Goal: Task Accomplishment & Management: Manage account settings

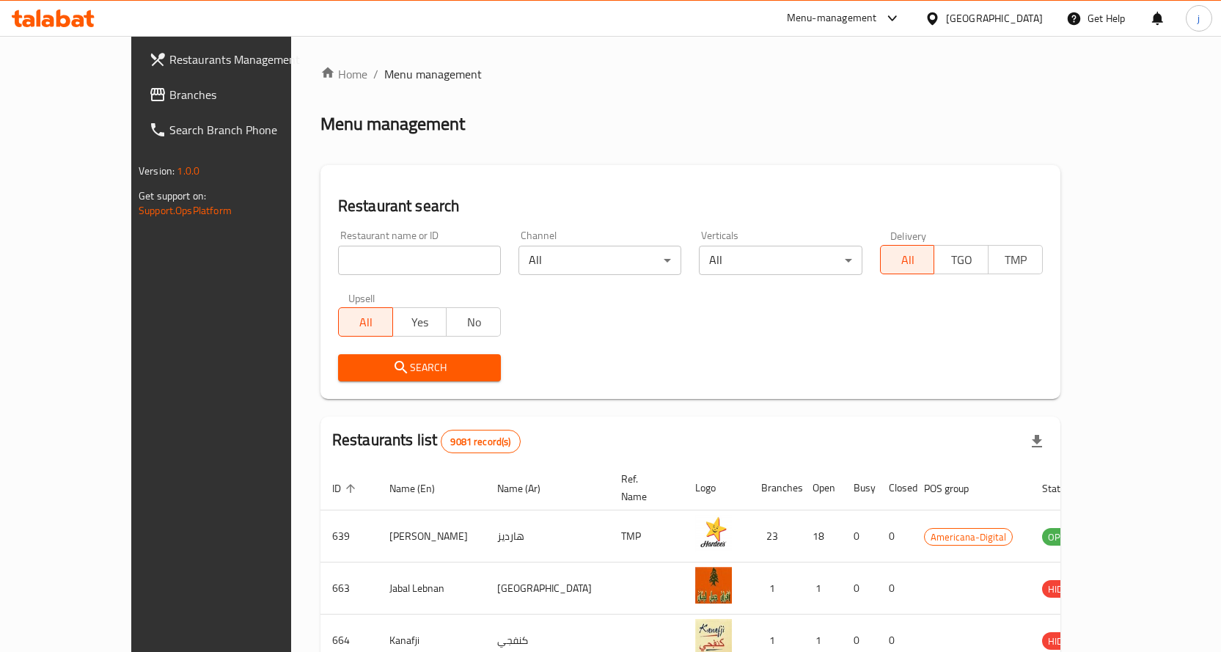
click at [940, 17] on icon at bounding box center [932, 18] width 15 height 15
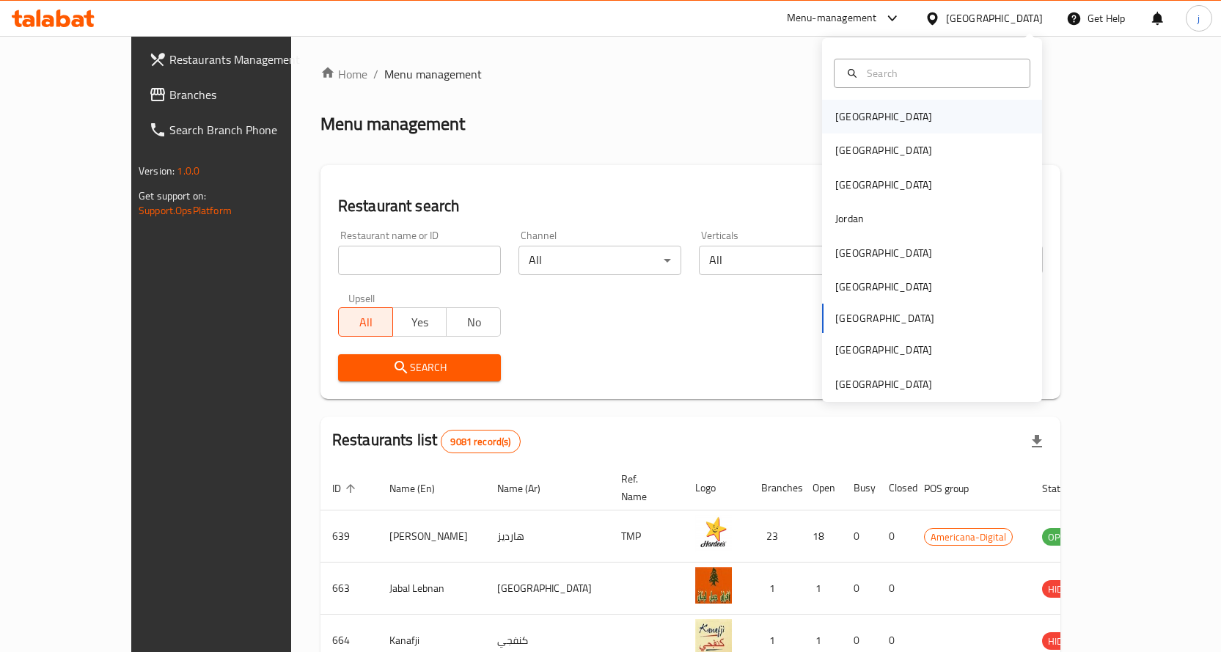
click at [962, 114] on div "[GEOGRAPHIC_DATA]" at bounding box center [932, 117] width 220 height 34
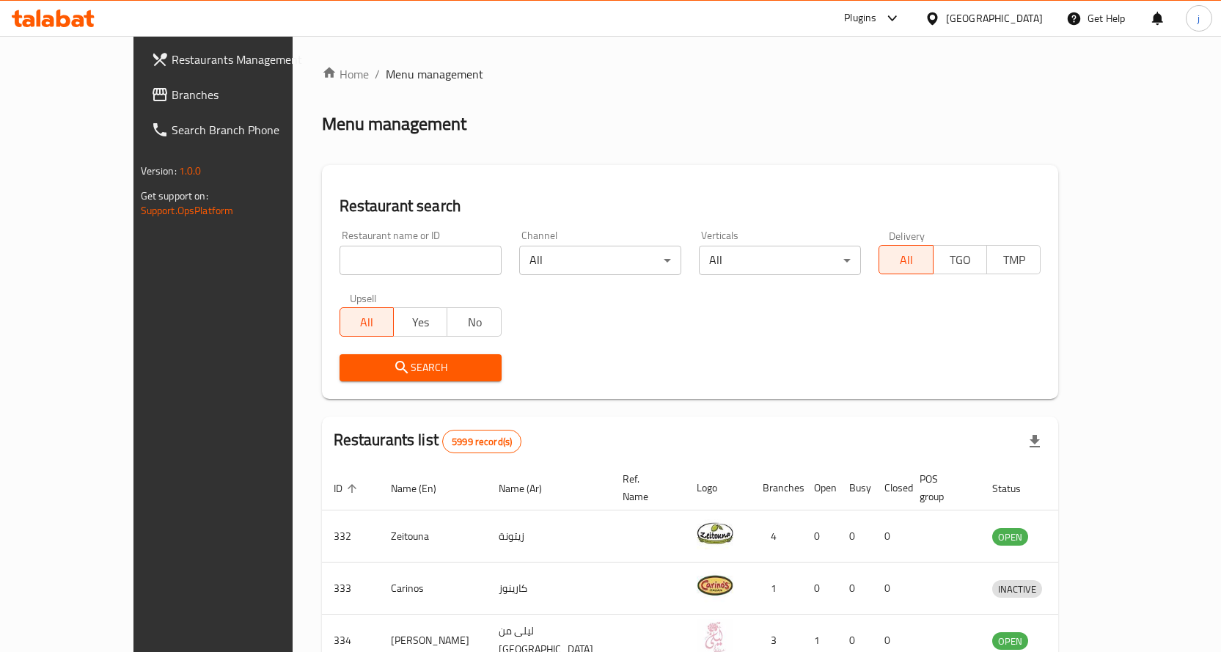
click at [902, 15] on div at bounding box center [889, 19] width 24 height 18
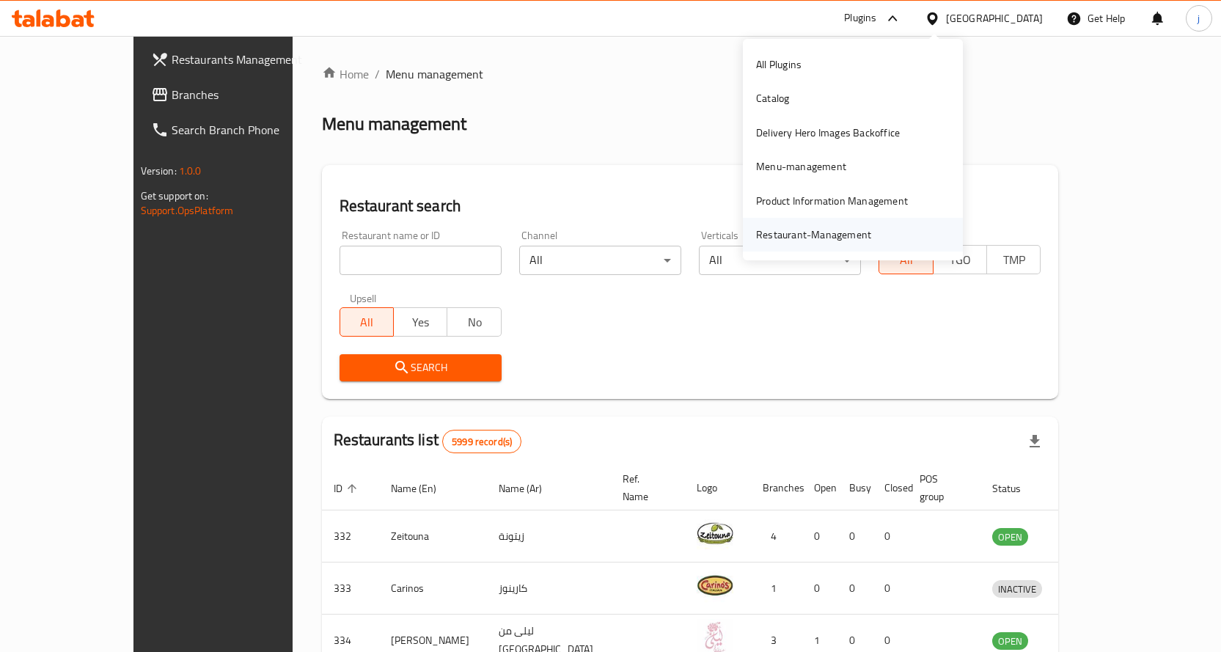
click at [872, 230] on div "Restaurant-Management" at bounding box center [814, 235] width 139 height 34
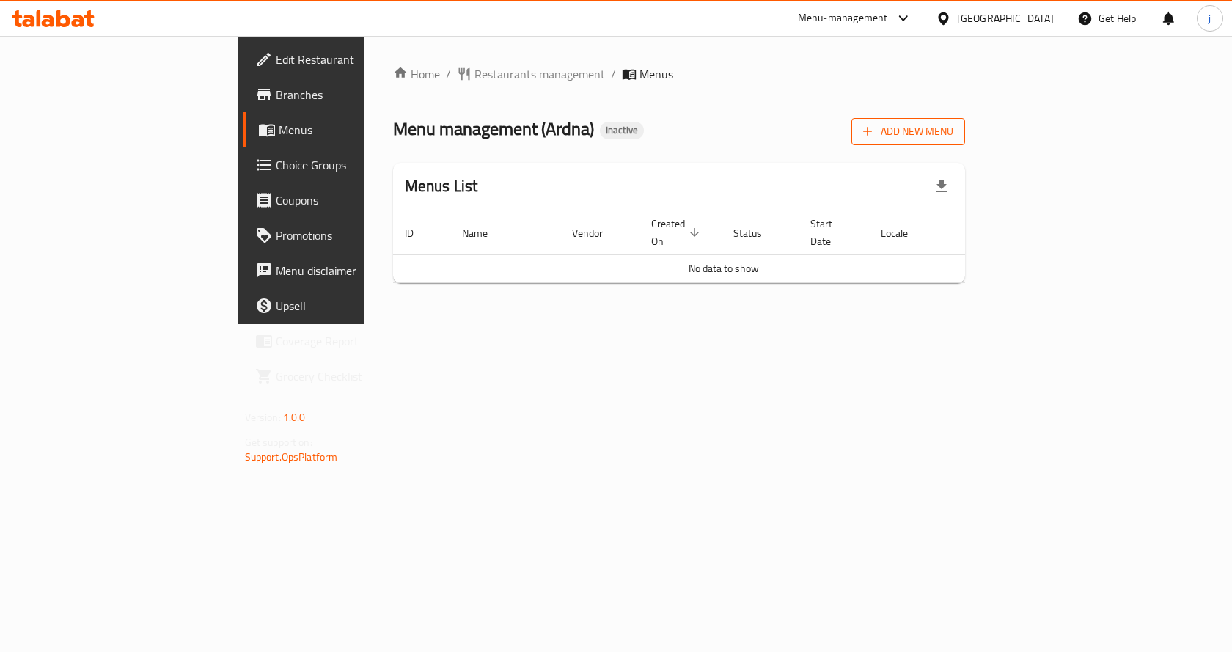
click at [954, 133] on span "Add New Menu" at bounding box center [908, 132] width 90 height 18
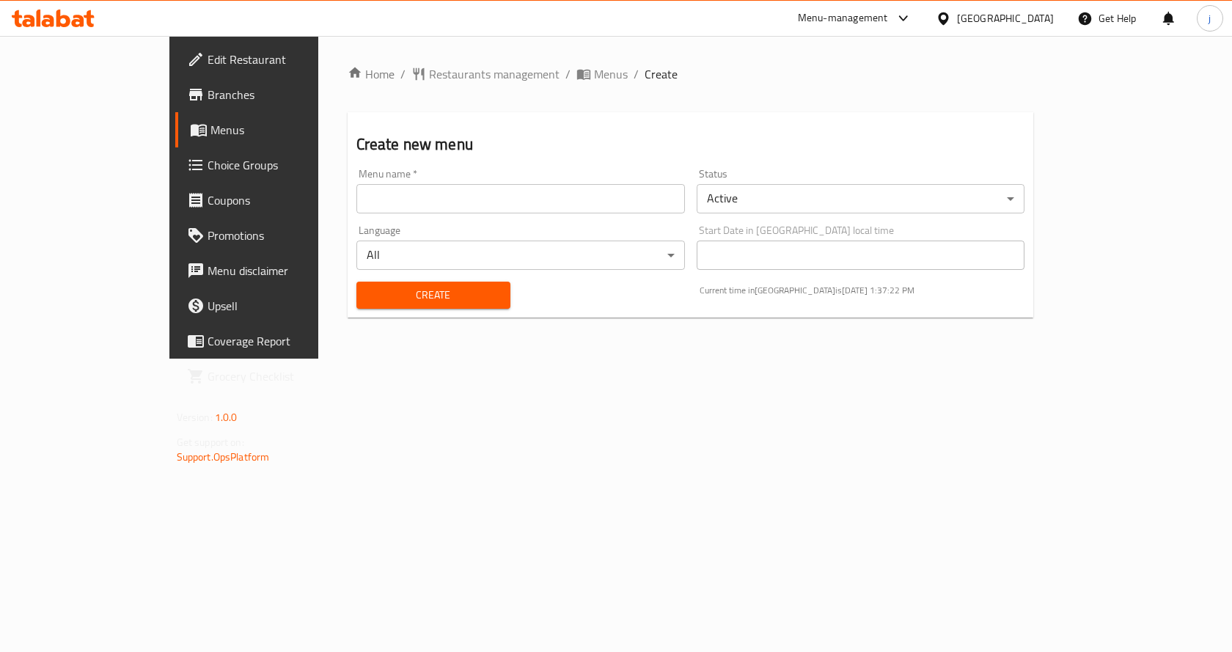
click at [544, 211] on input "text" at bounding box center [521, 198] width 329 height 29
type input "[DATE]"
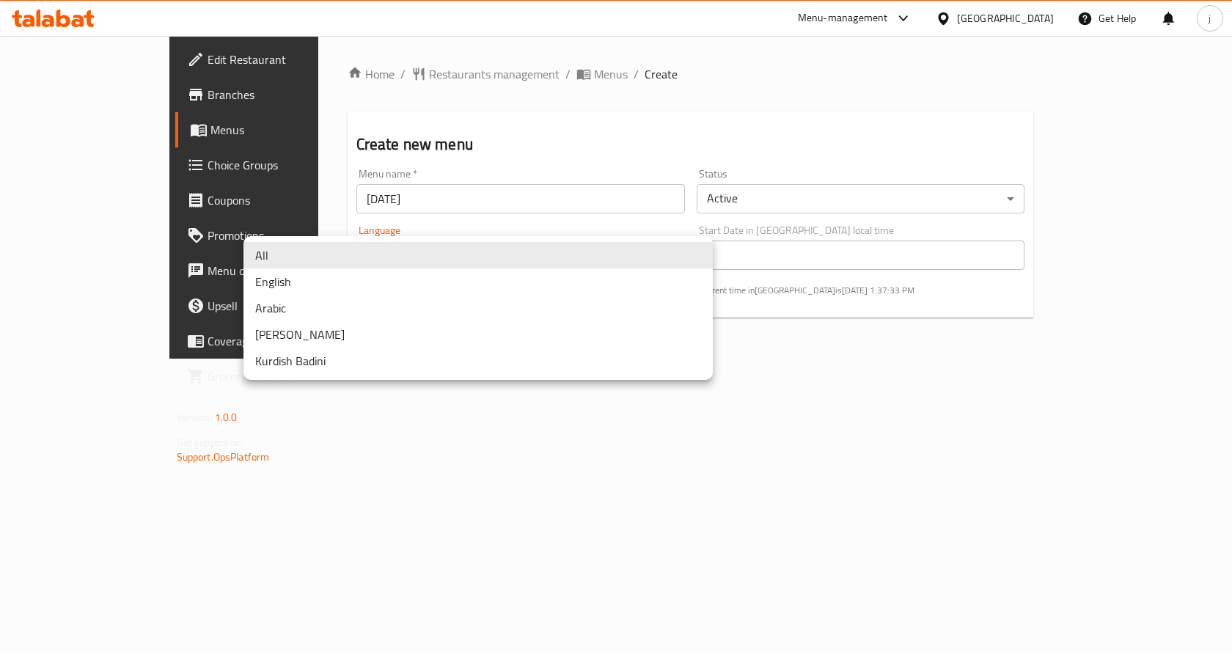
click at [660, 255] on body "​ Menu-management Bahrain Get Help j Edit Restaurant Branches Menus Choice Grou…" at bounding box center [616, 344] width 1232 height 616
click at [547, 492] on div at bounding box center [616, 326] width 1232 height 652
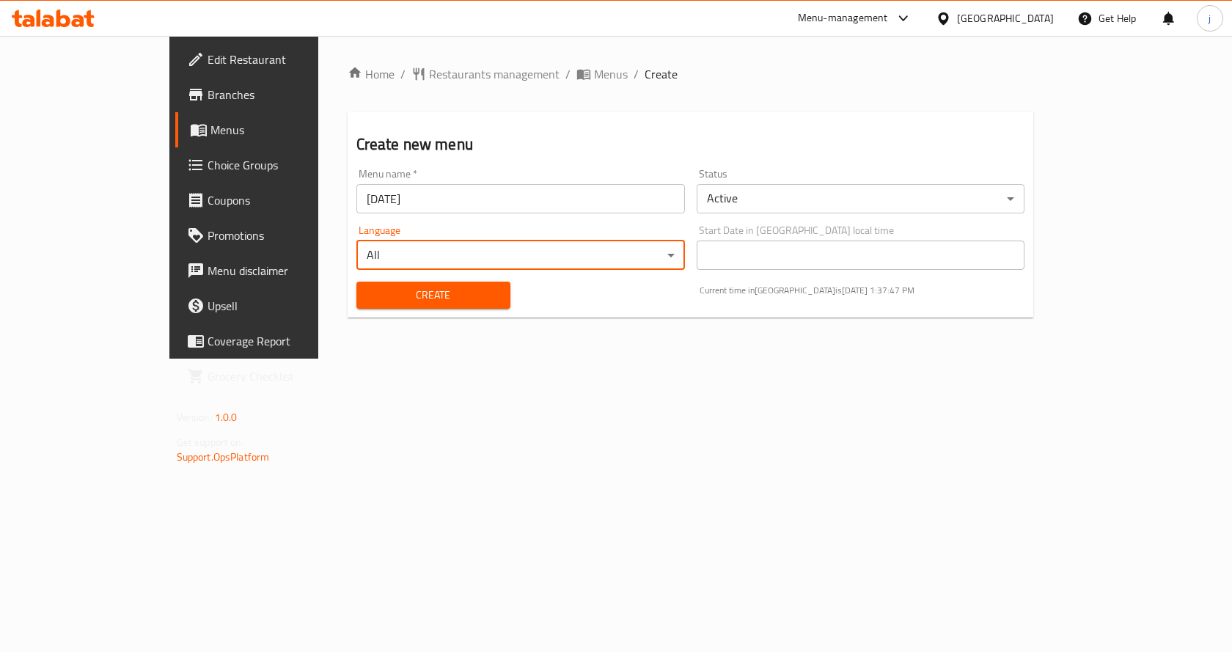
click at [514, 359] on div "Home / Restaurants management / Menus / Create Create new menu Menu name   * 9/…" at bounding box center [690, 197] width 745 height 323
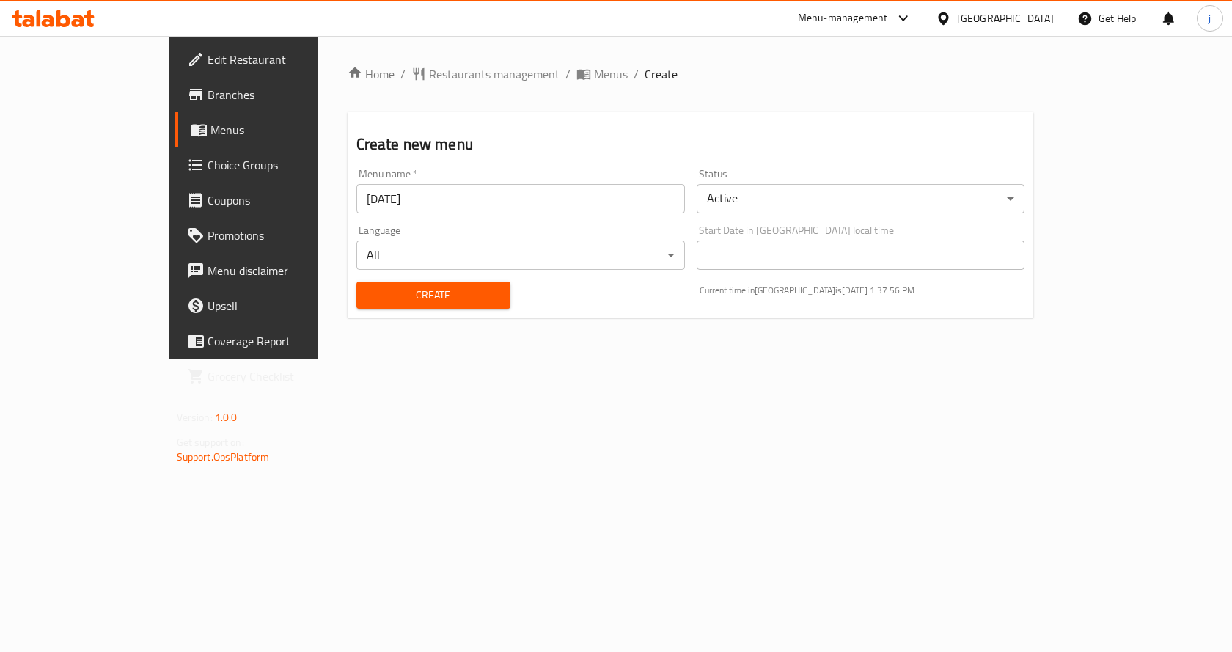
click at [889, 206] on body "​ Menu-management Bahrain Get Help j Edit Restaurant Branches Menus Choice Grou…" at bounding box center [616, 344] width 1232 height 616
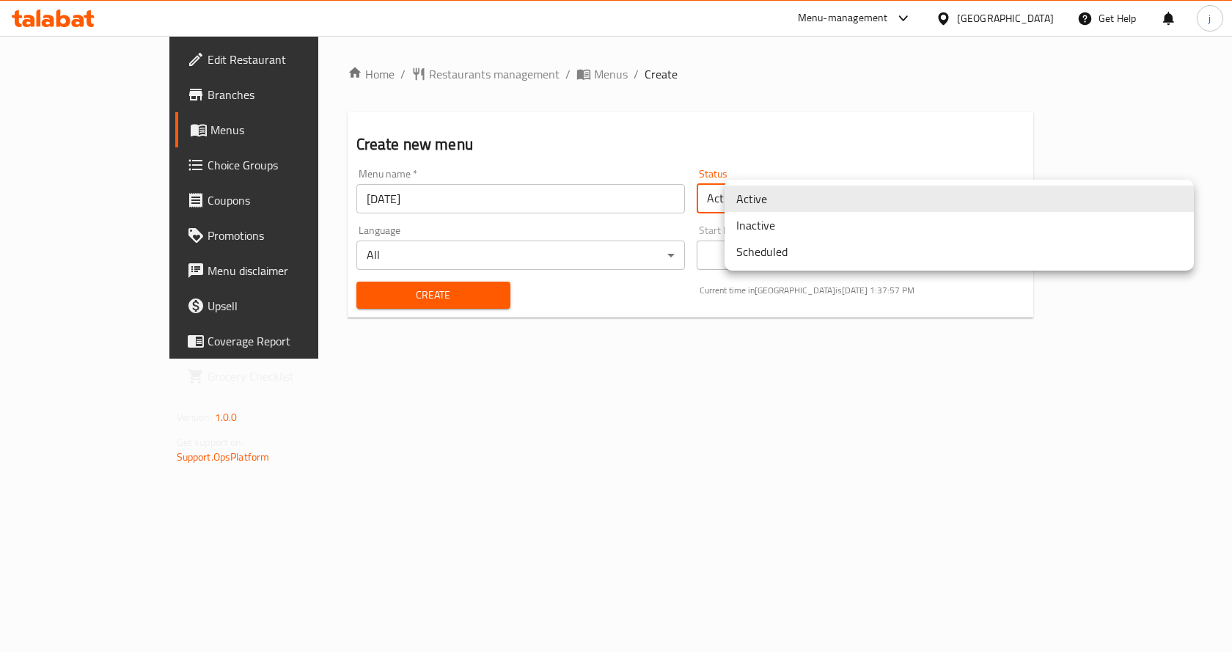
click at [895, 228] on li "Inactive" at bounding box center [959, 225] width 469 height 26
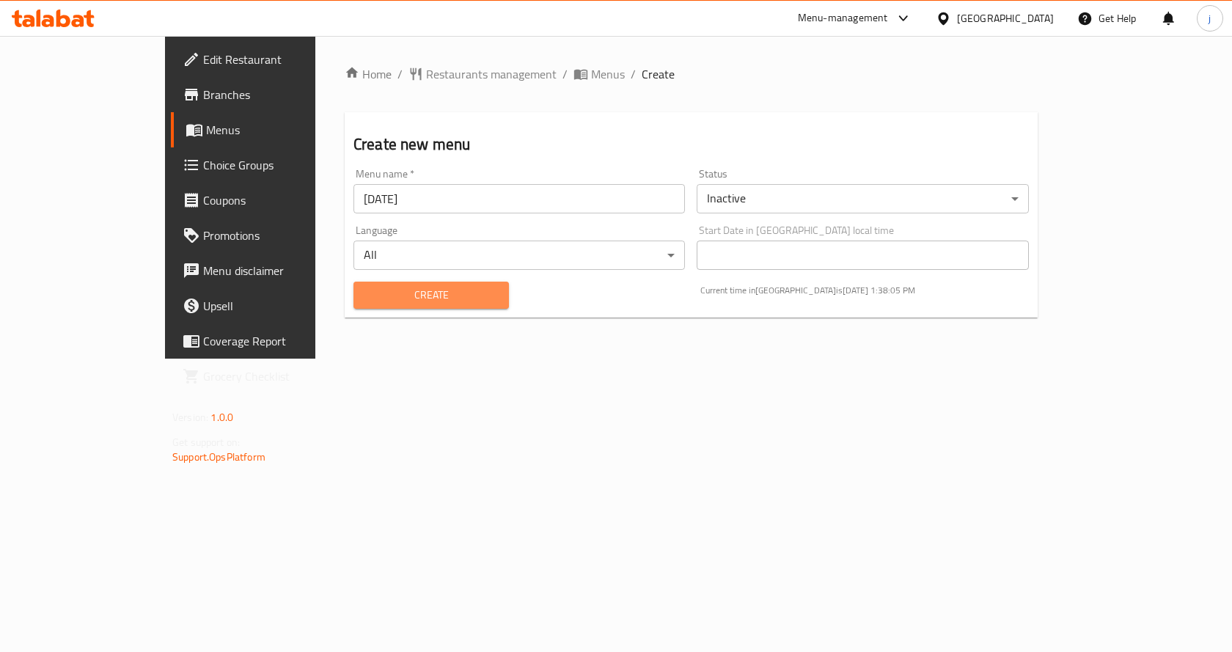
click at [423, 295] on span "Create" at bounding box center [431, 295] width 132 height 18
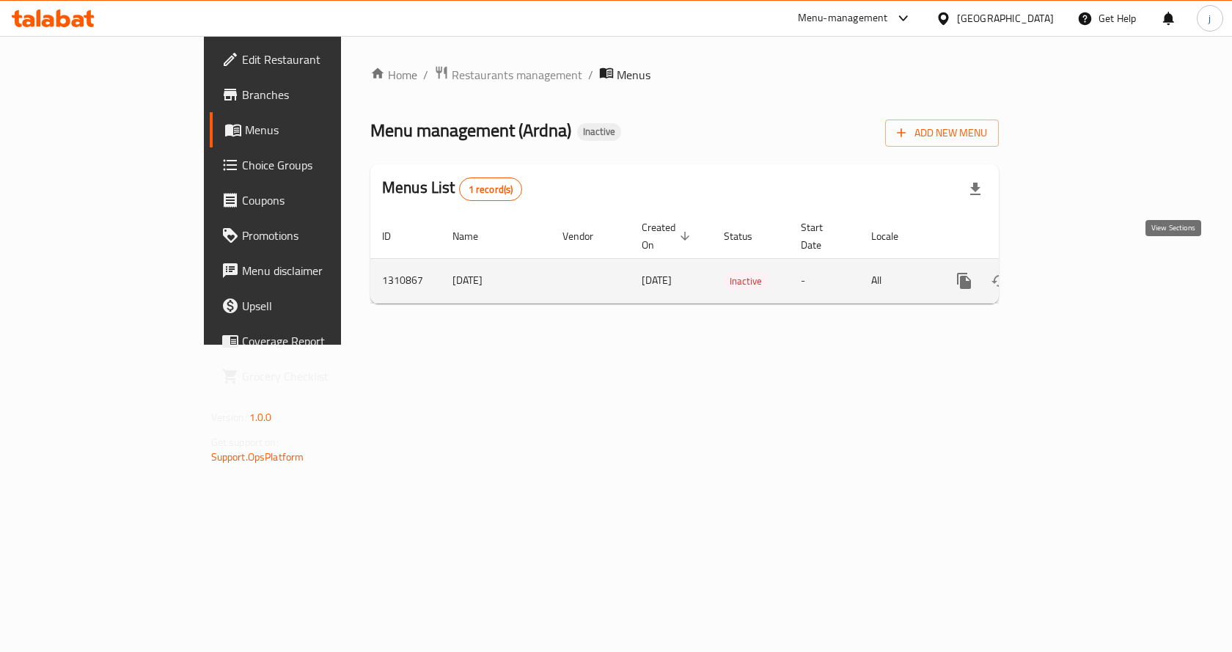
click at [1079, 272] on icon "enhanced table" at bounding box center [1070, 281] width 18 height 18
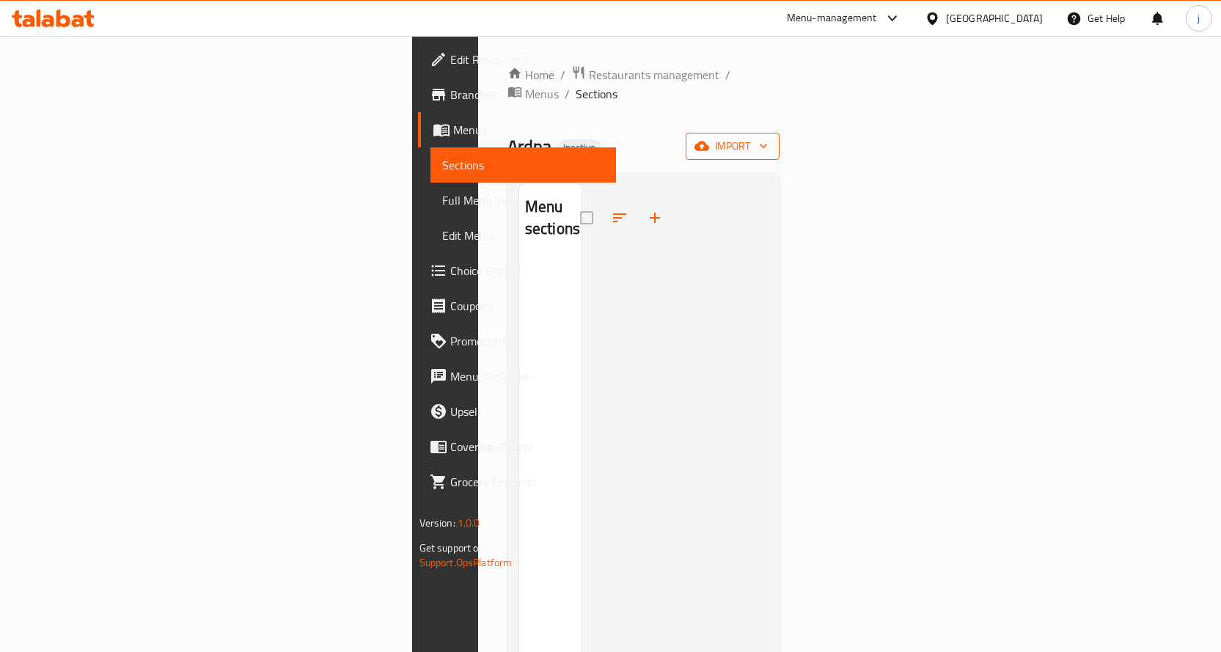
click at [768, 137] on span "import" at bounding box center [733, 146] width 70 height 18
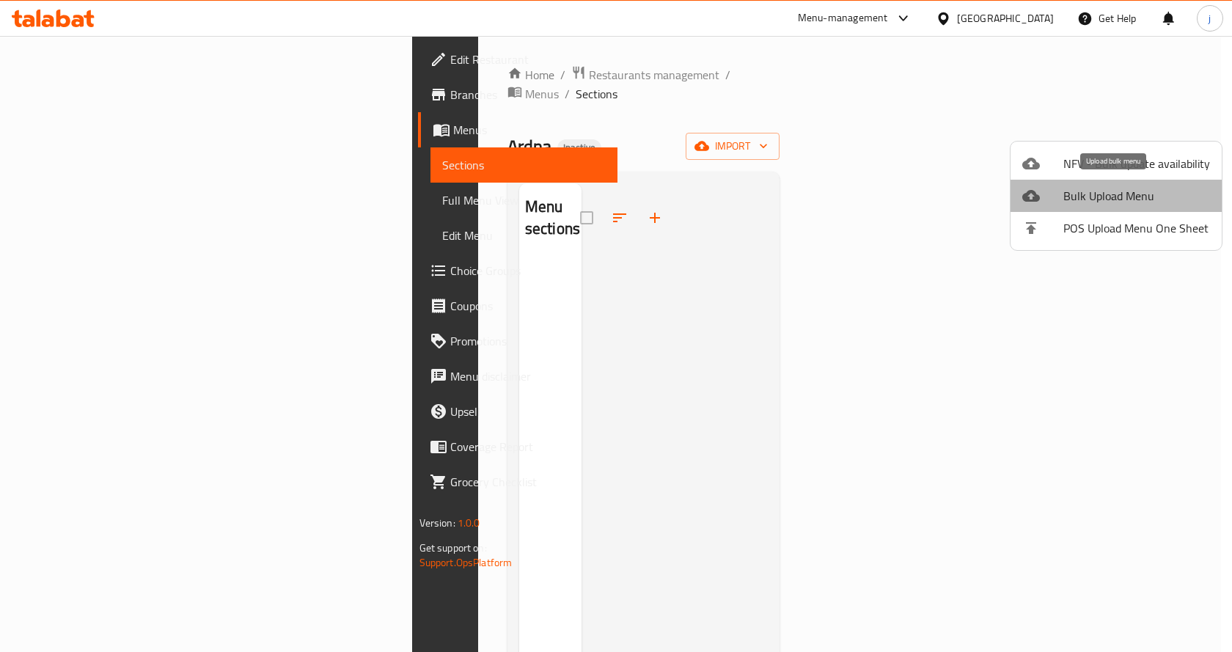
click at [1128, 191] on span "Bulk Upload Menu" at bounding box center [1137, 196] width 147 height 18
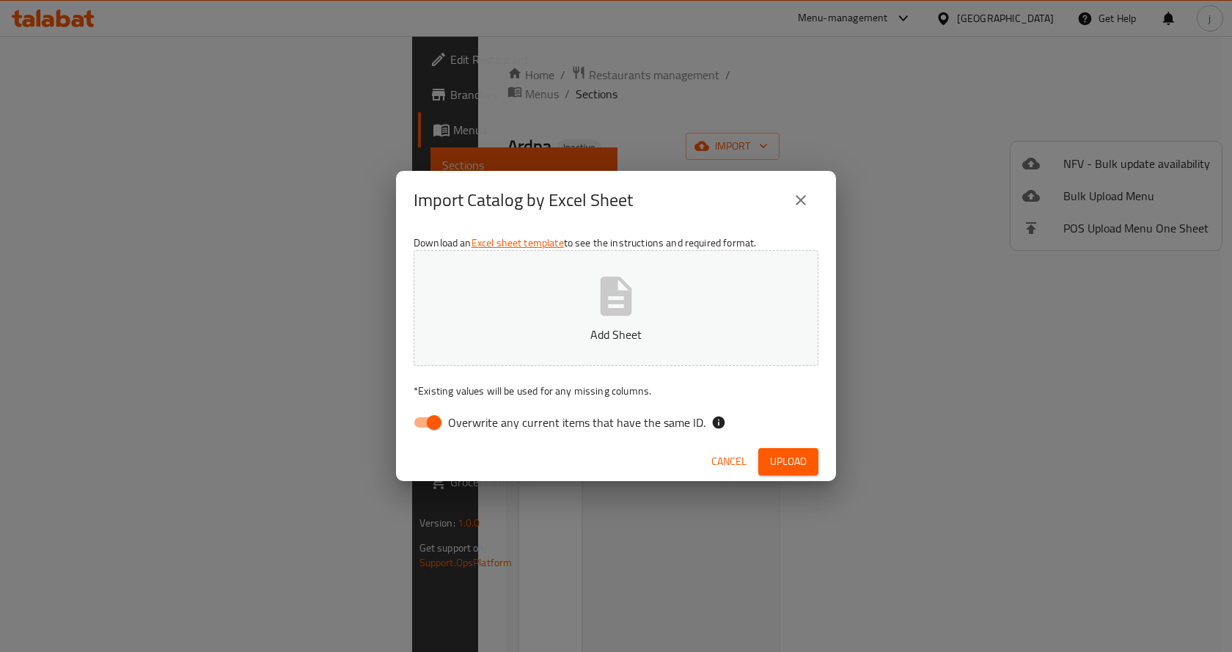
click at [434, 421] on input "Overwrite any current items that have the same ID." at bounding box center [434, 423] width 84 height 28
checkbox input "false"
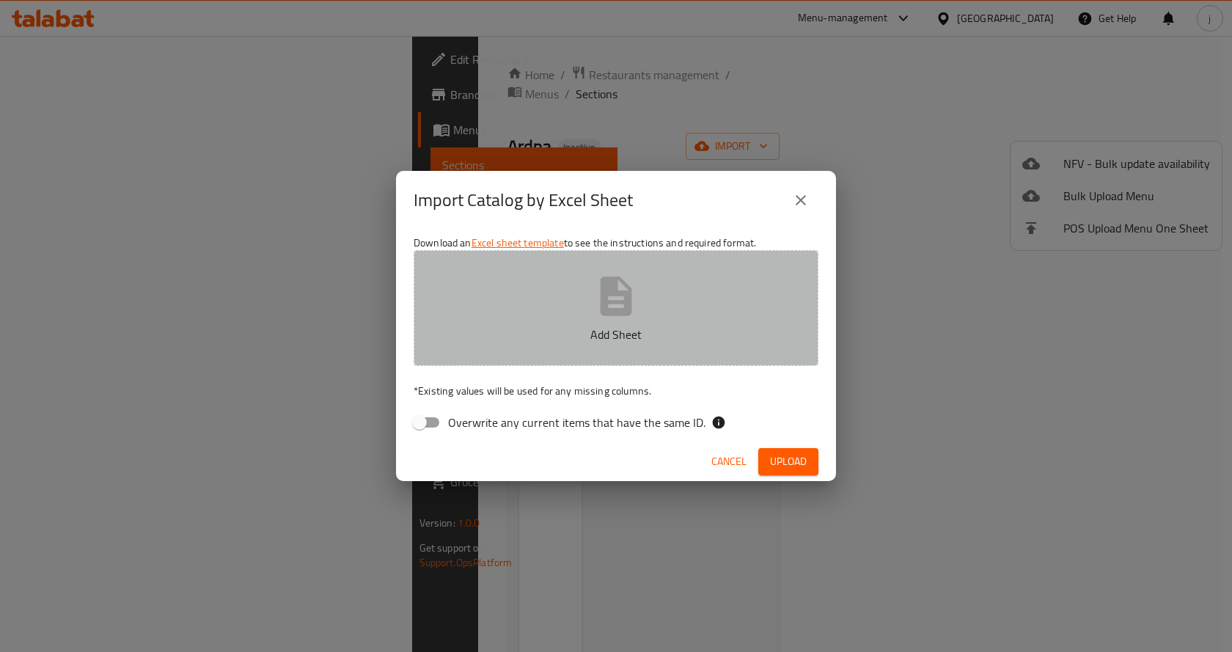
click at [583, 296] on button "Add Sheet" at bounding box center [616, 308] width 405 height 116
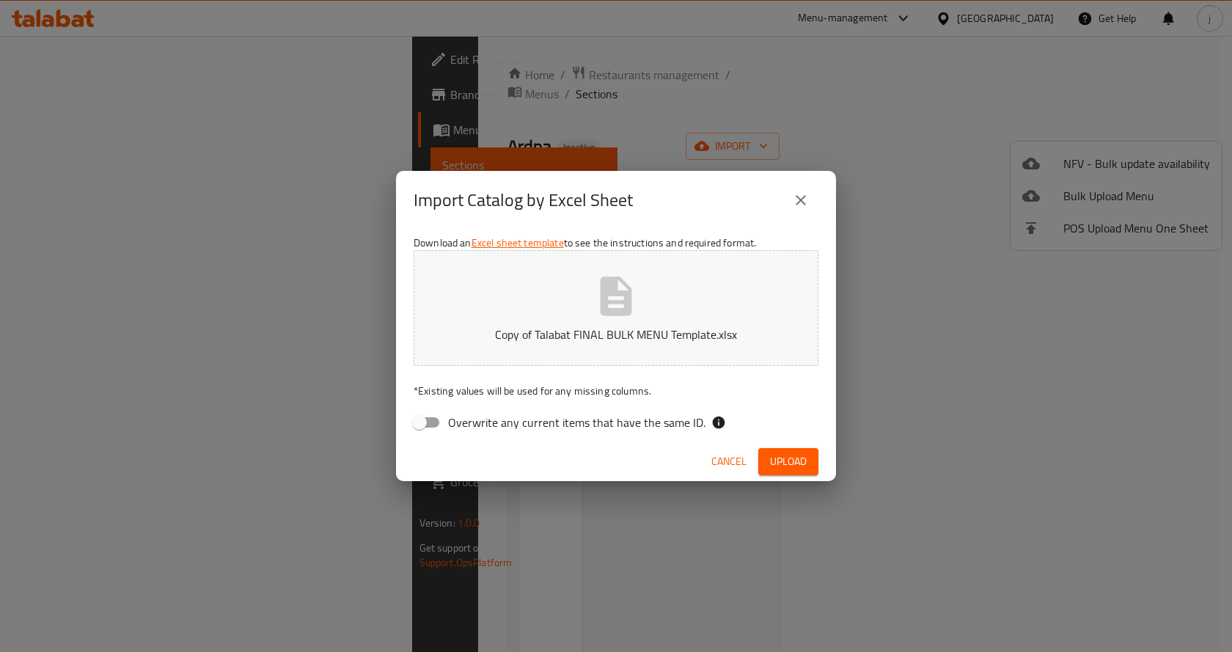
click at [781, 461] on span "Upload" at bounding box center [788, 462] width 37 height 18
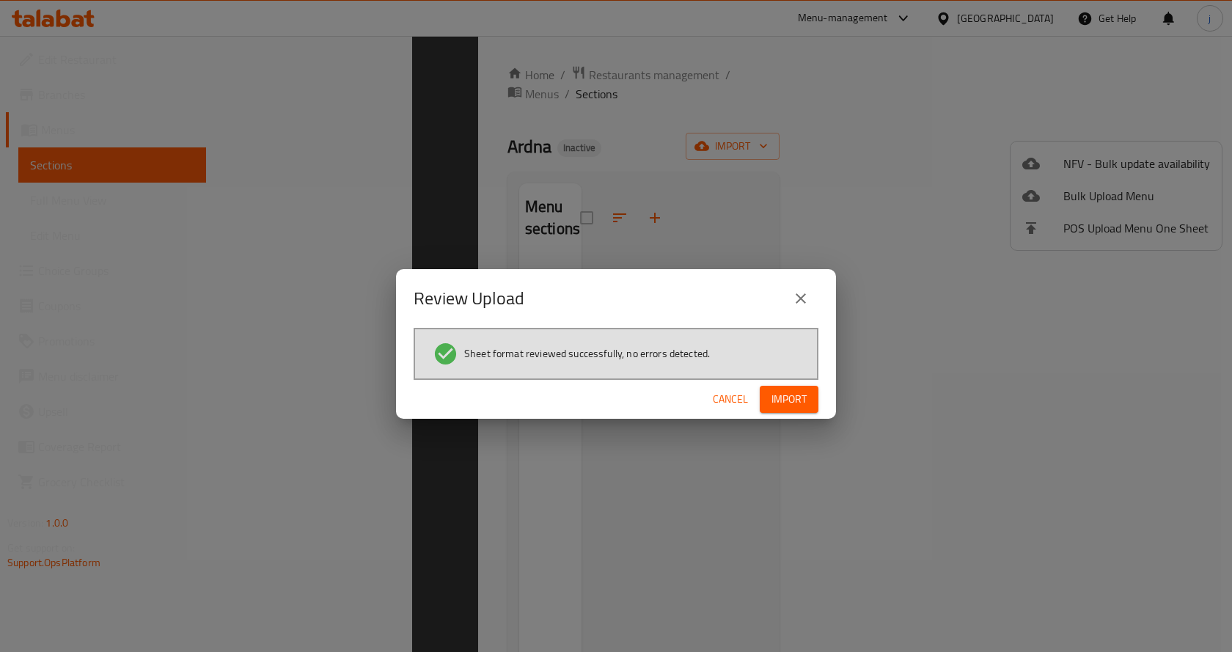
scroll to position [205, 0]
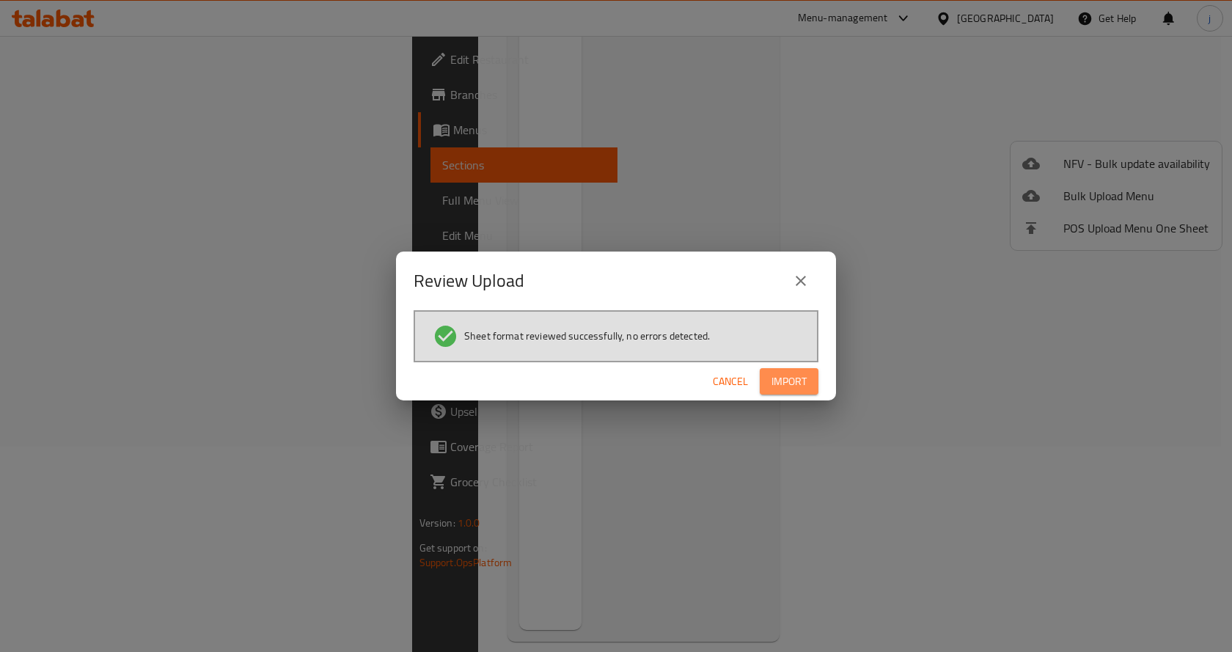
click at [789, 378] on span "Import" at bounding box center [789, 382] width 35 height 18
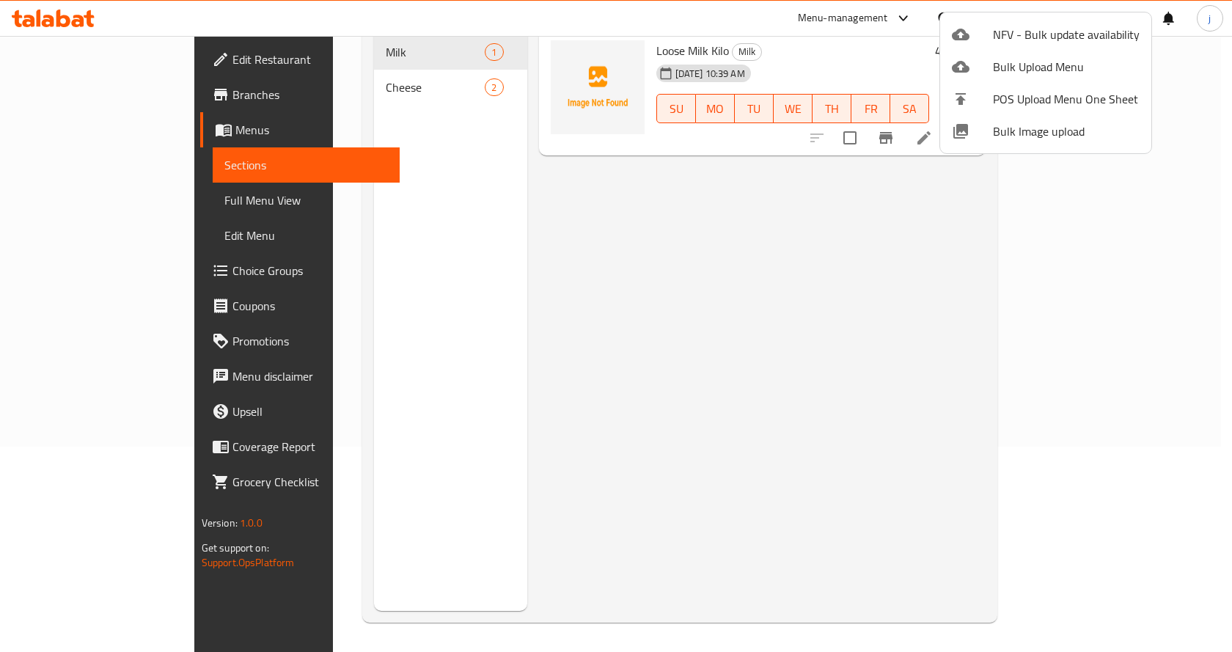
click at [938, 267] on div at bounding box center [616, 326] width 1232 height 652
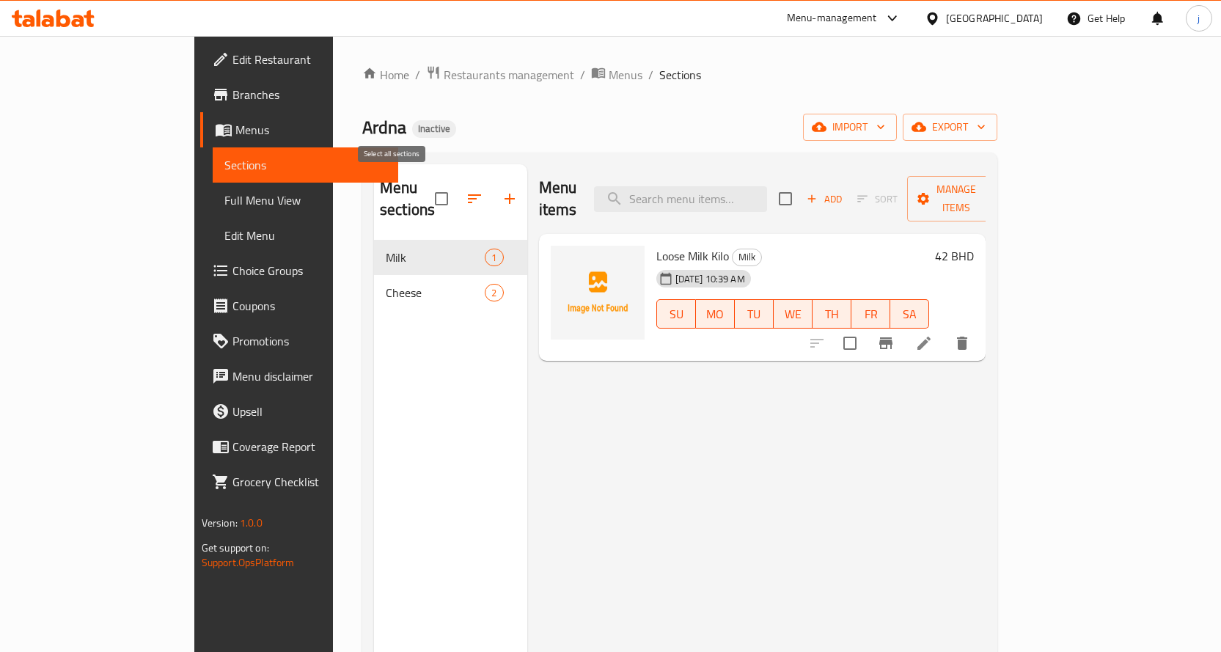
click at [426, 200] on input "checkbox" at bounding box center [441, 198] width 31 height 31
checkbox input "false"
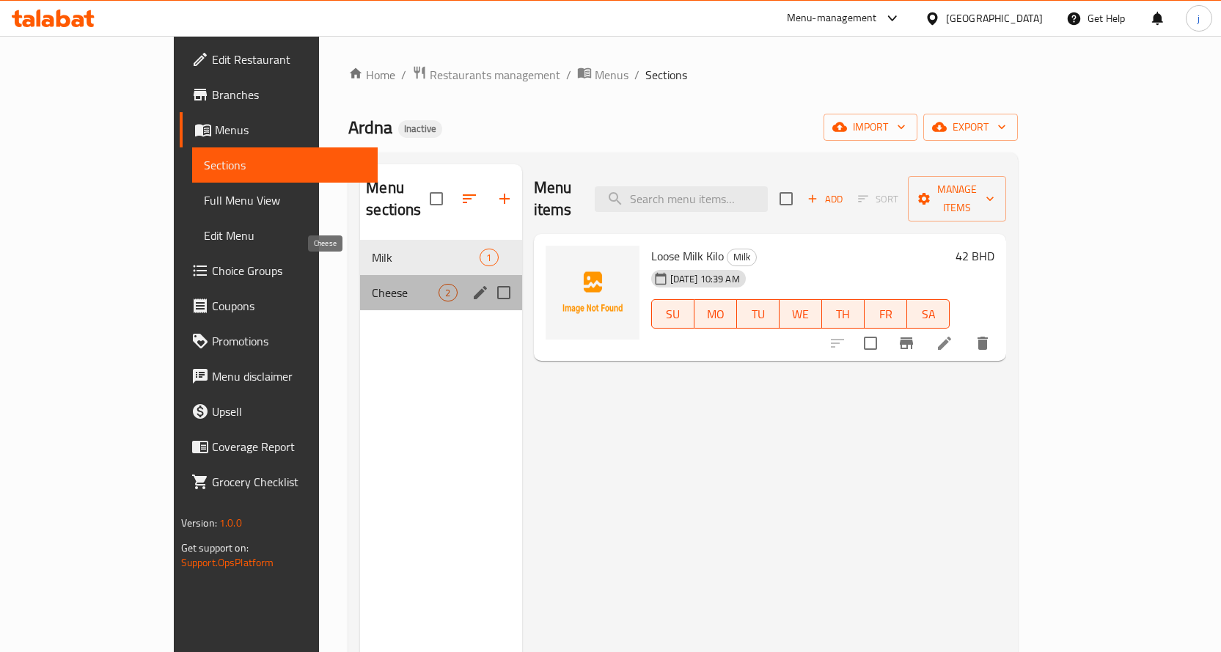
click at [372, 284] on span "Cheese" at bounding box center [405, 293] width 67 height 18
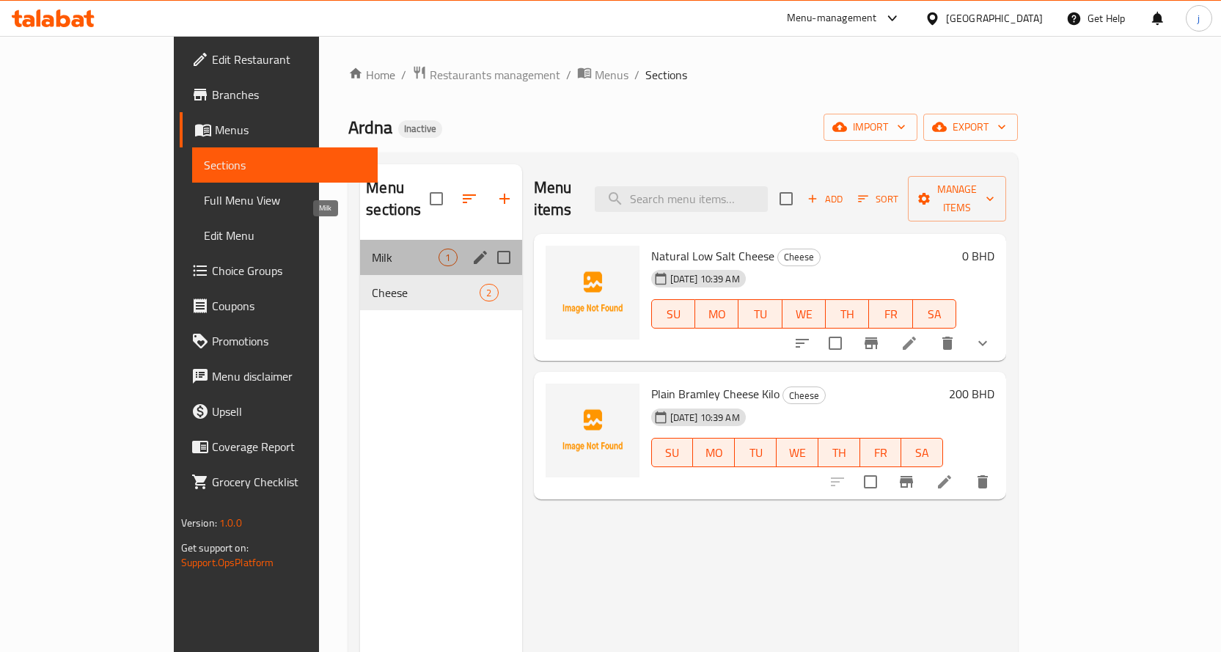
click at [372, 249] on span "Milk" at bounding box center [405, 258] width 67 height 18
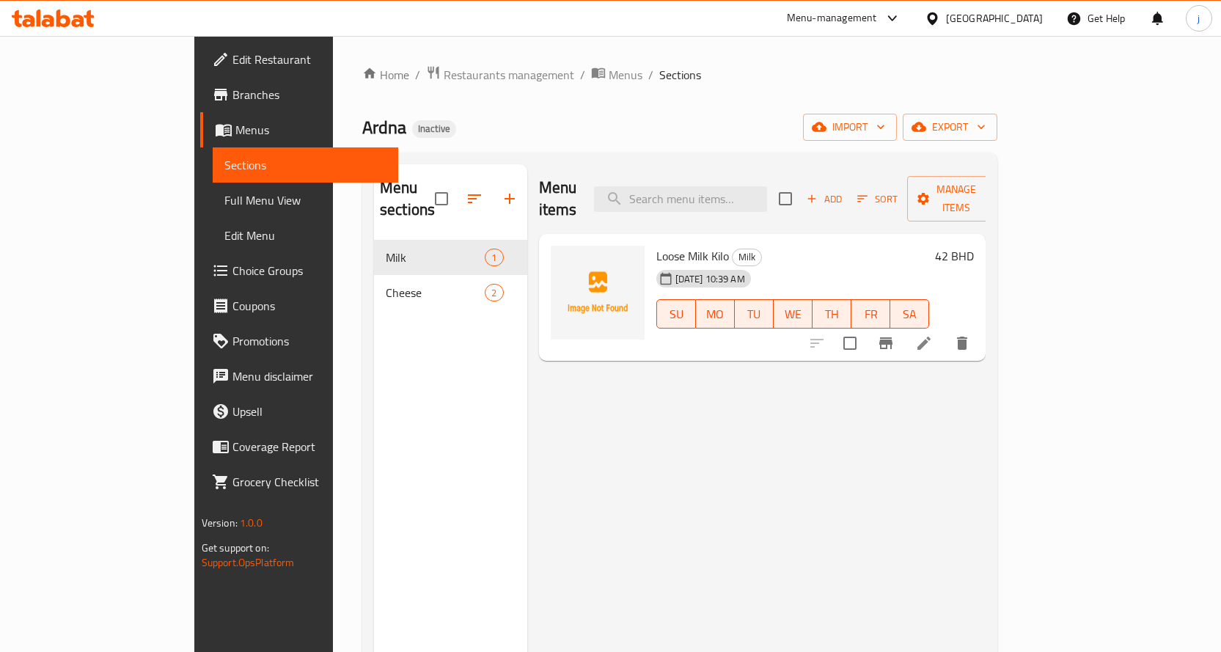
click at [679, 126] on div "Home / Restaurants management / Menus / Sections Ardna Inactive import export M…" at bounding box center [679, 446] width 635 height 763
click at [224, 201] on span "Full Menu View" at bounding box center [305, 200] width 162 height 18
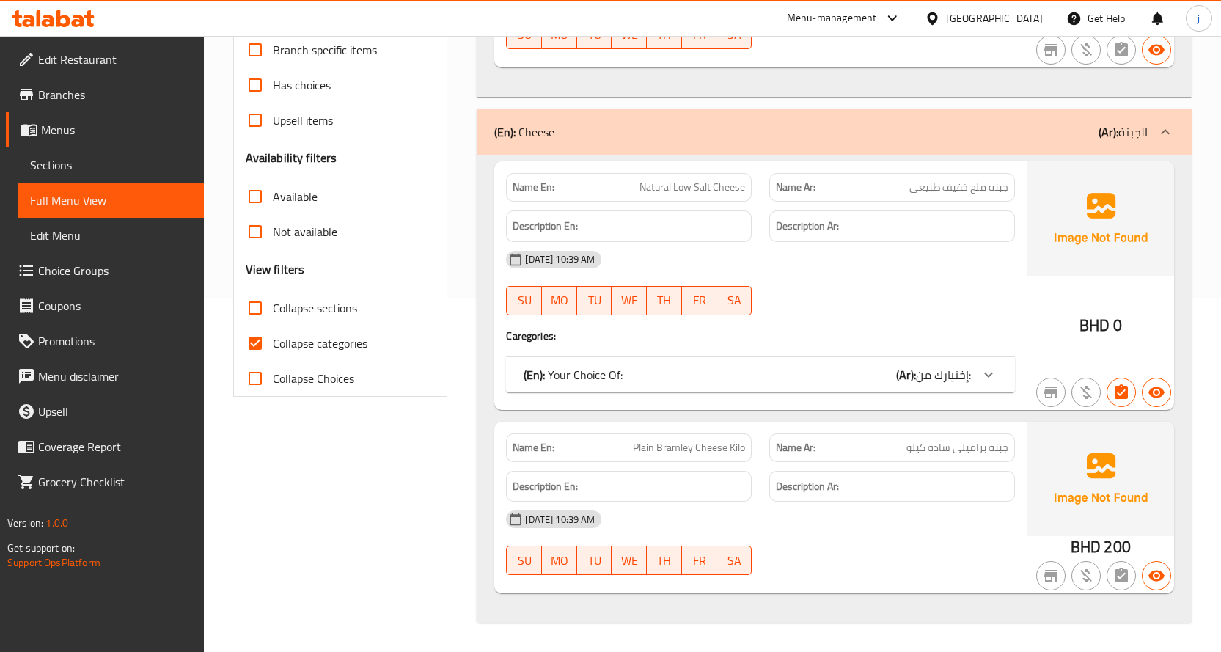
scroll to position [281, 0]
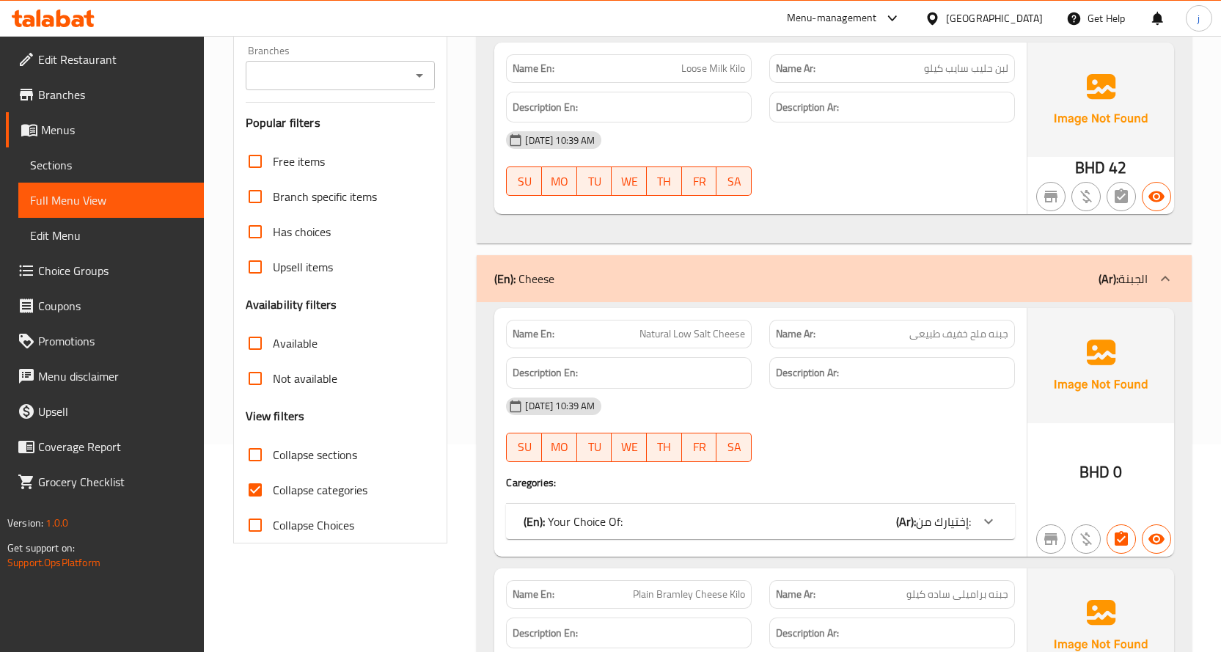
click at [47, 160] on span "Sections" at bounding box center [111, 165] width 162 height 18
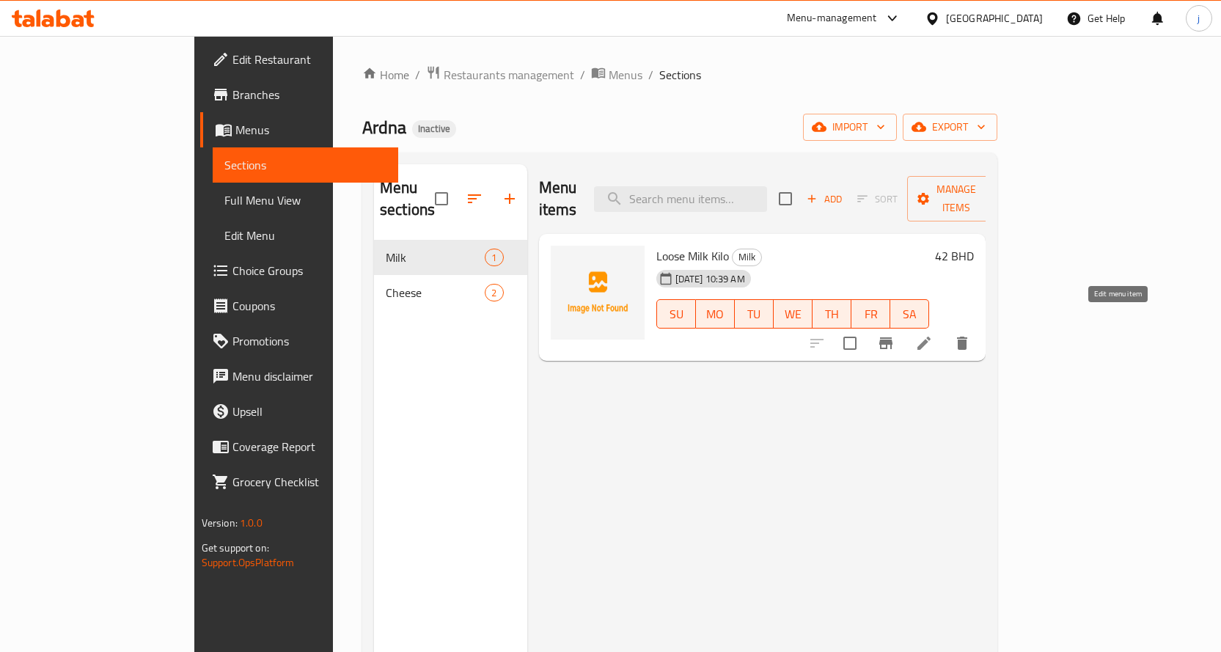
click at [933, 335] on icon at bounding box center [925, 344] width 18 height 18
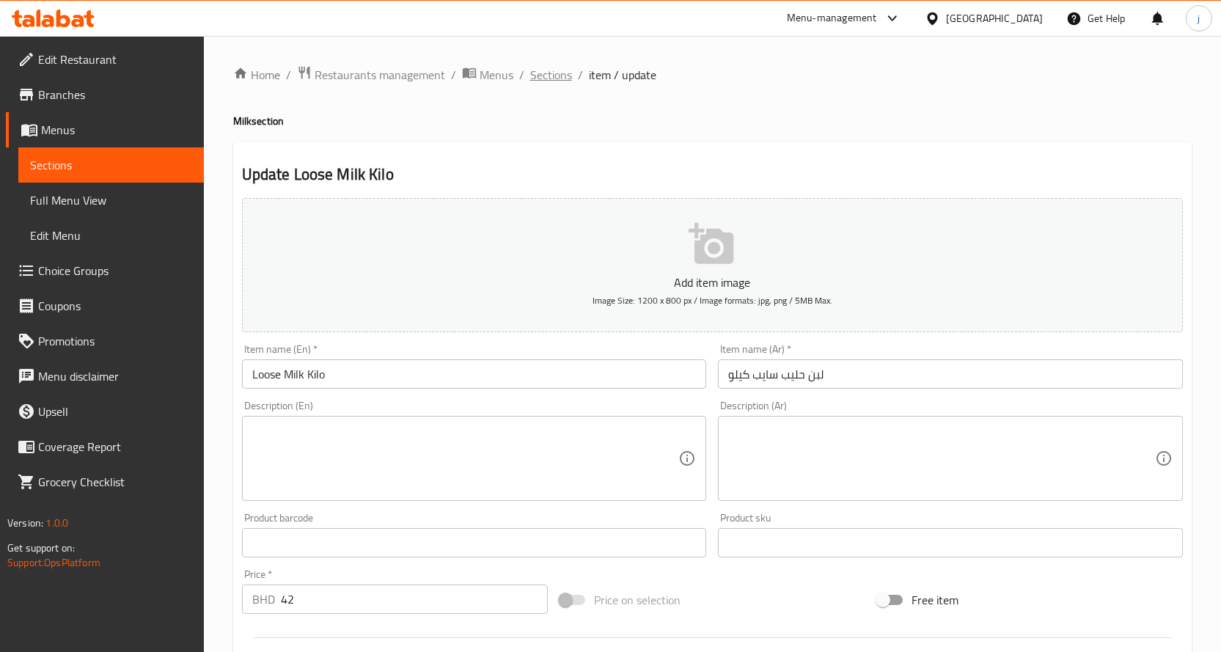
click at [556, 82] on span "Sections" at bounding box center [551, 75] width 42 height 18
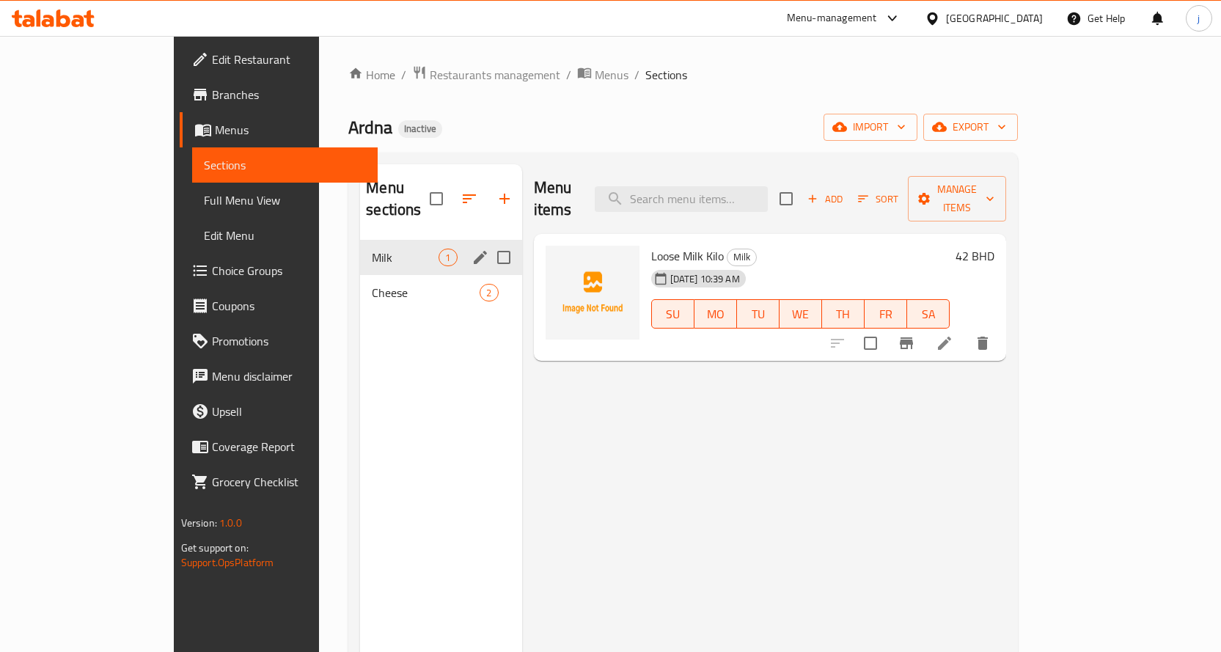
click at [489, 242] on input "Menu sections" at bounding box center [504, 257] width 31 height 31
click at [454, 192] on icon "button" at bounding box center [460, 198] width 13 height 13
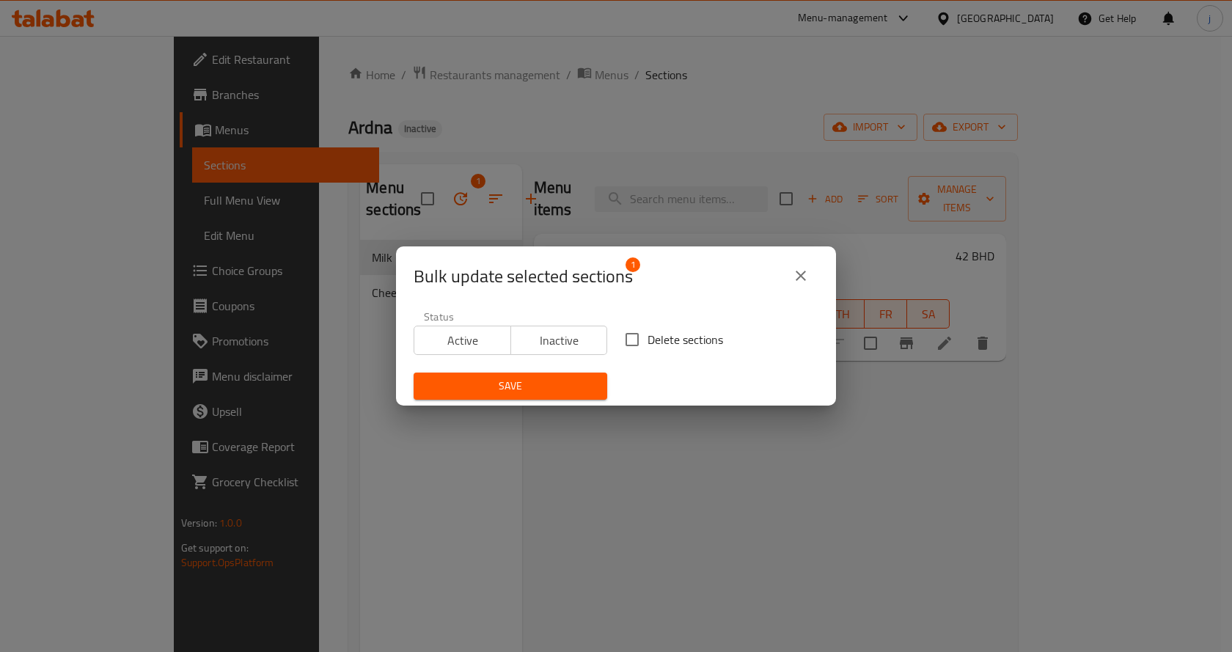
click at [804, 268] on icon "close" at bounding box center [801, 276] width 18 height 18
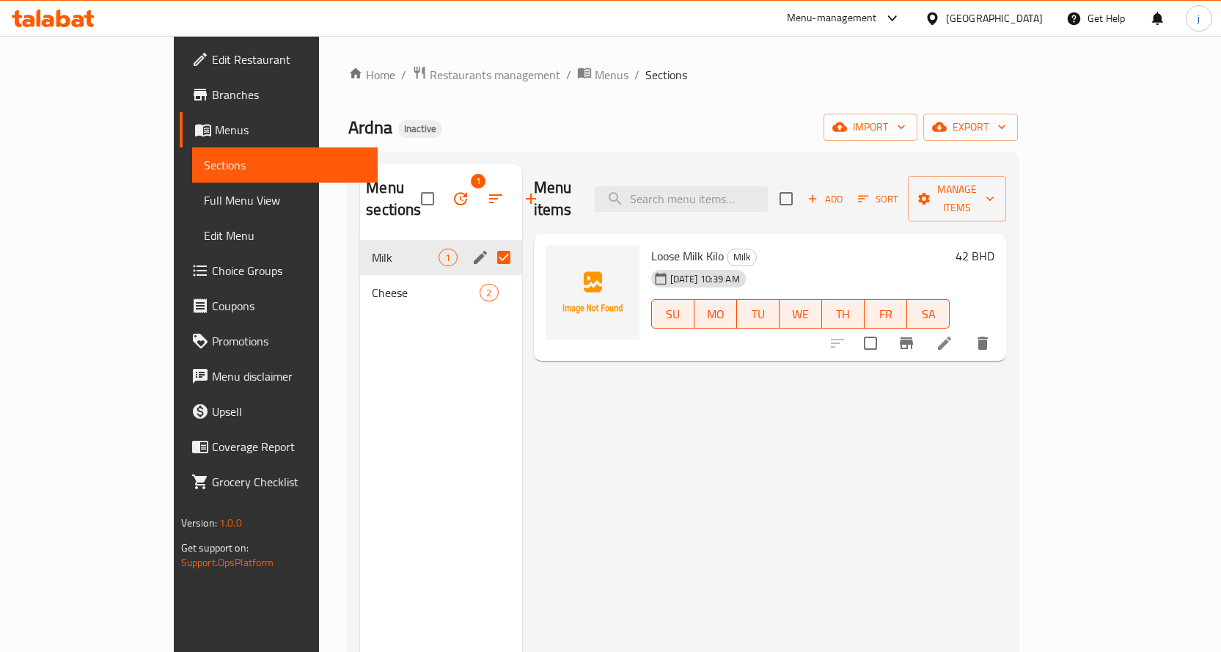
click at [489, 242] on input "Menu sections" at bounding box center [504, 257] width 31 height 31
checkbox input "false"
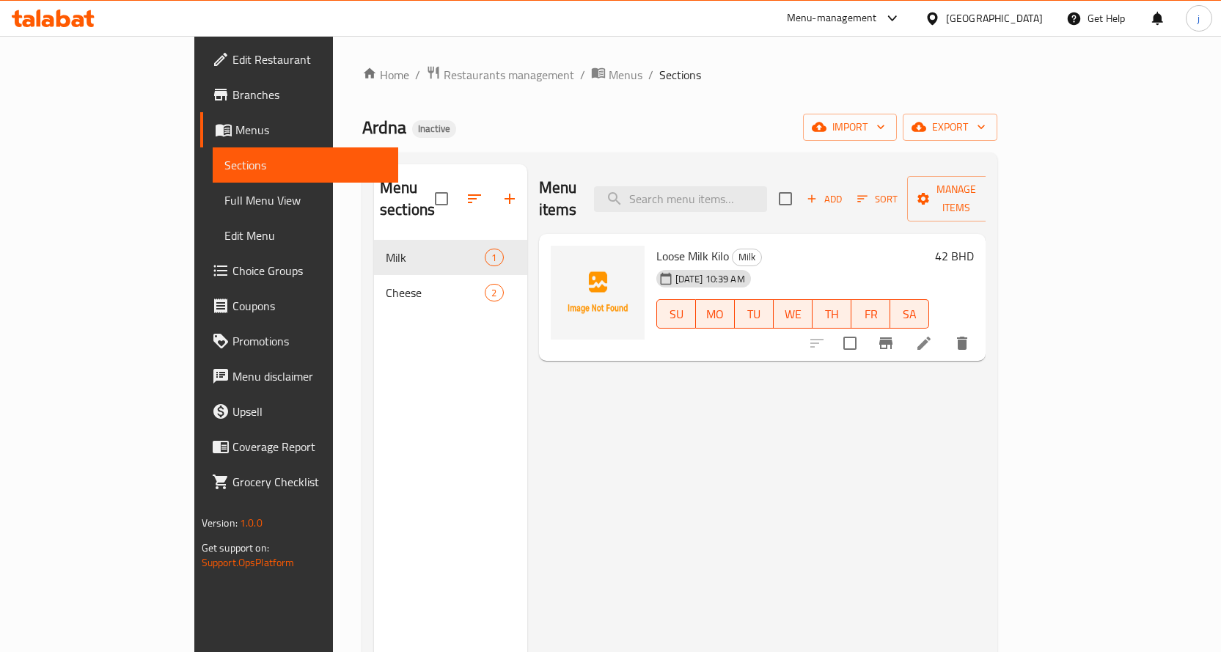
click at [931, 337] on icon at bounding box center [924, 343] width 13 height 13
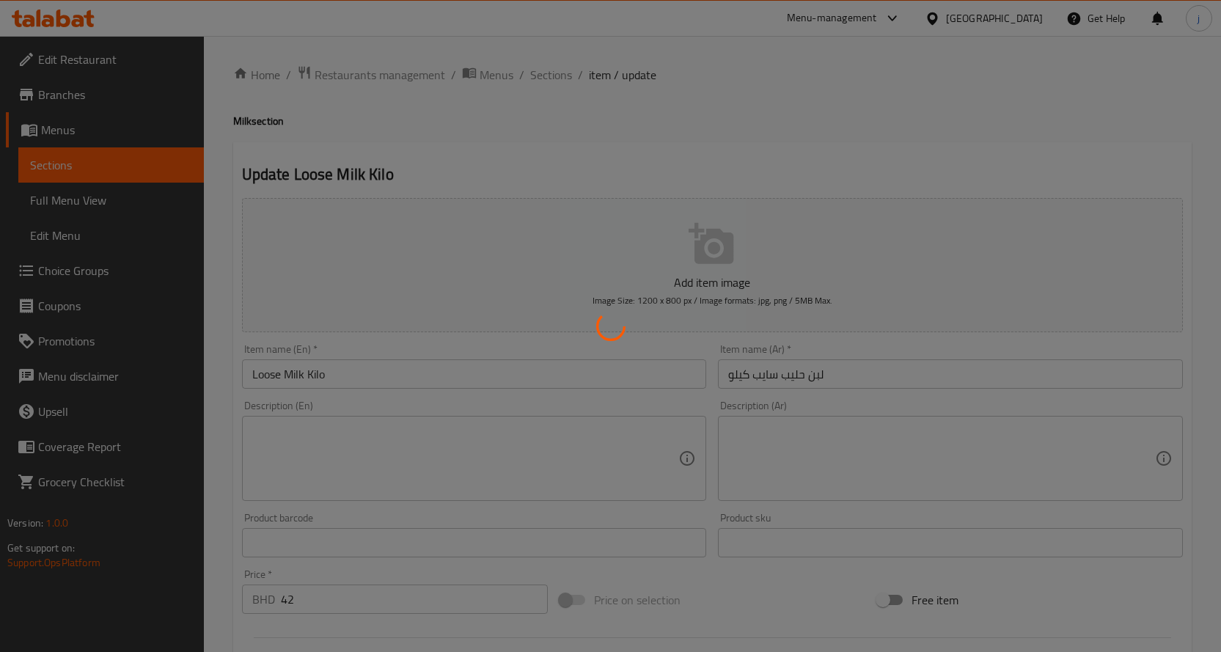
click at [303, 373] on div at bounding box center [610, 326] width 1221 height 652
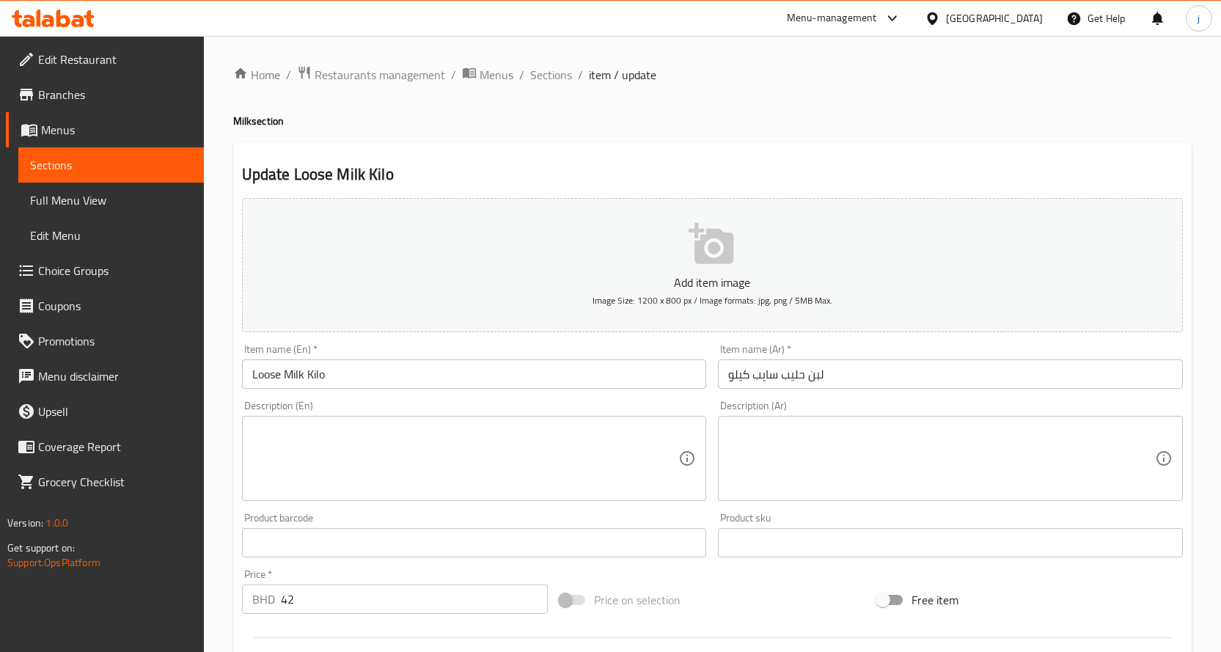
click at [303, 373] on input "Loose Milk Kilo" at bounding box center [474, 373] width 465 height 29
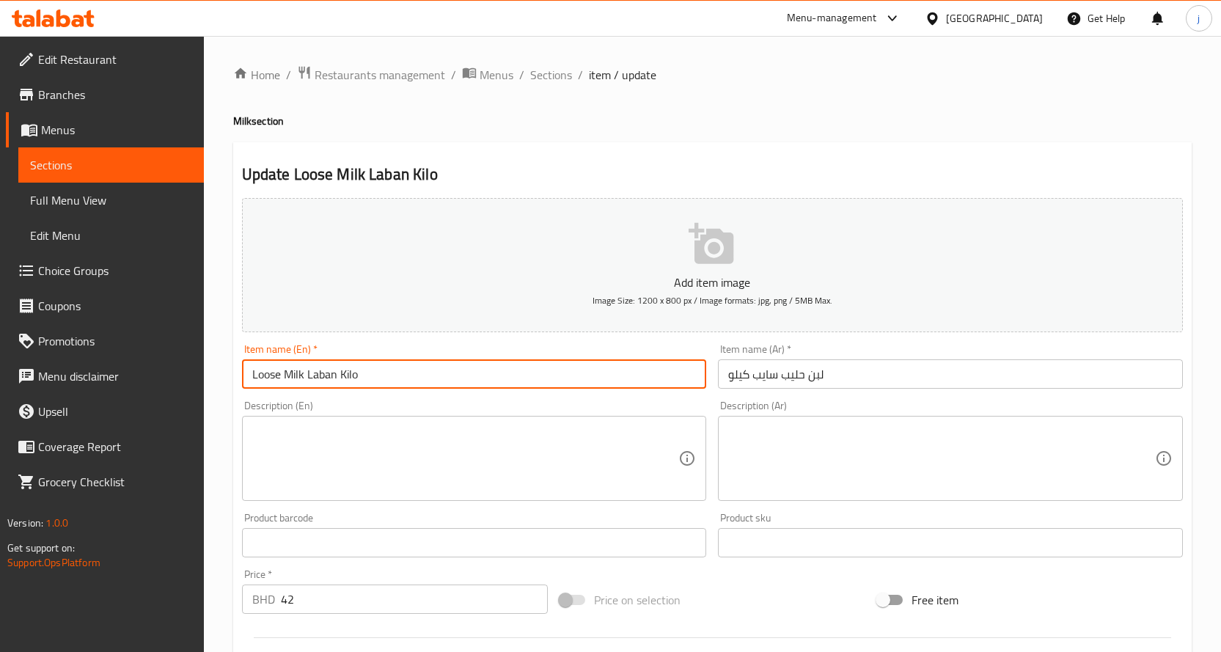
click at [320, 370] on input "Loose Milk Laban Kilo" at bounding box center [474, 373] width 465 height 29
type input "Loose Milk Laban Kilo"
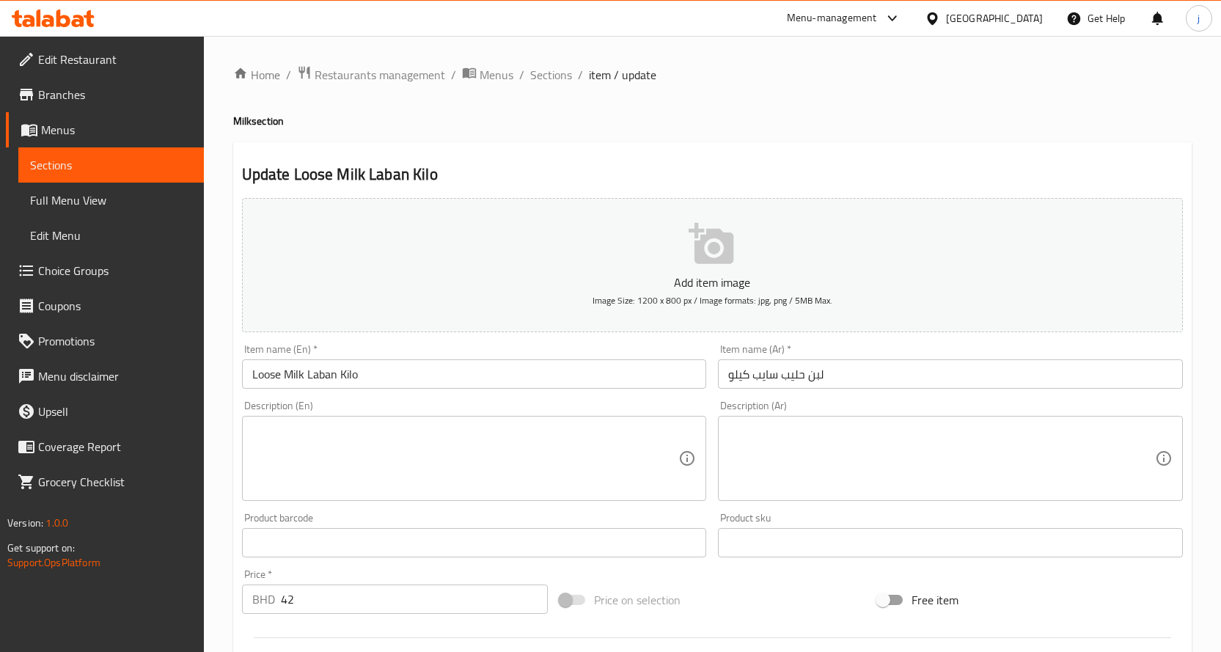
click at [505, 162] on div "Update Loose Milk Laban Kilo Add item image Image Size: 1200 x 800 px / Image f…" at bounding box center [712, 563] width 959 height 842
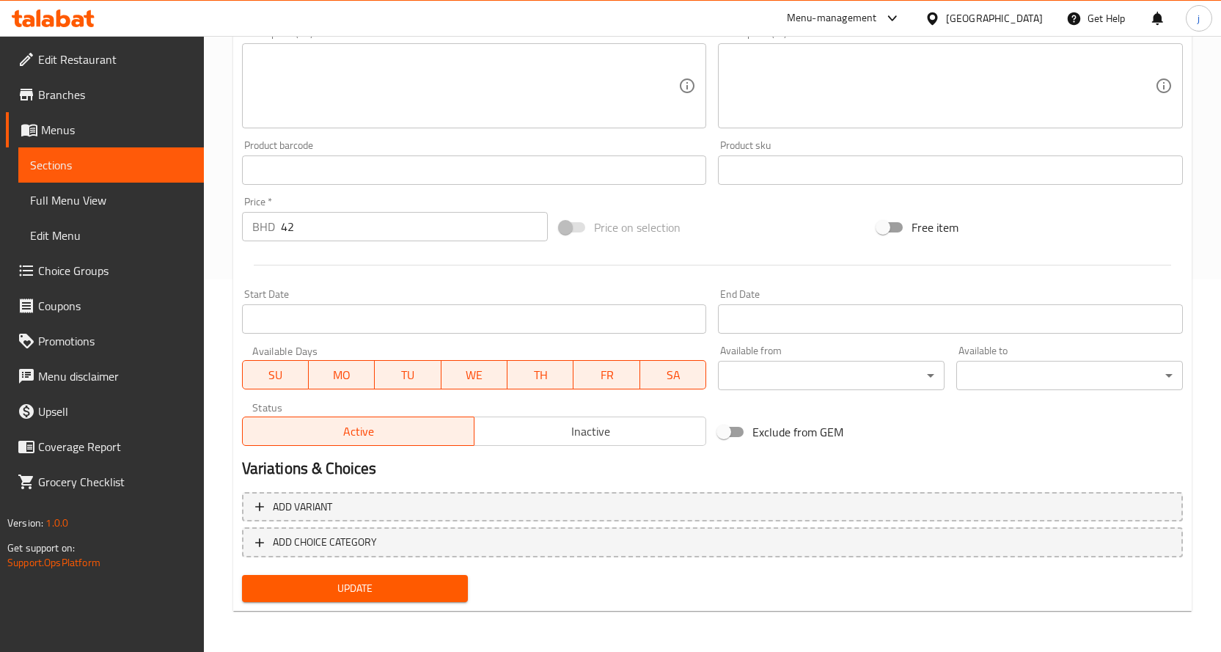
click at [388, 587] on span "Update" at bounding box center [355, 589] width 203 height 18
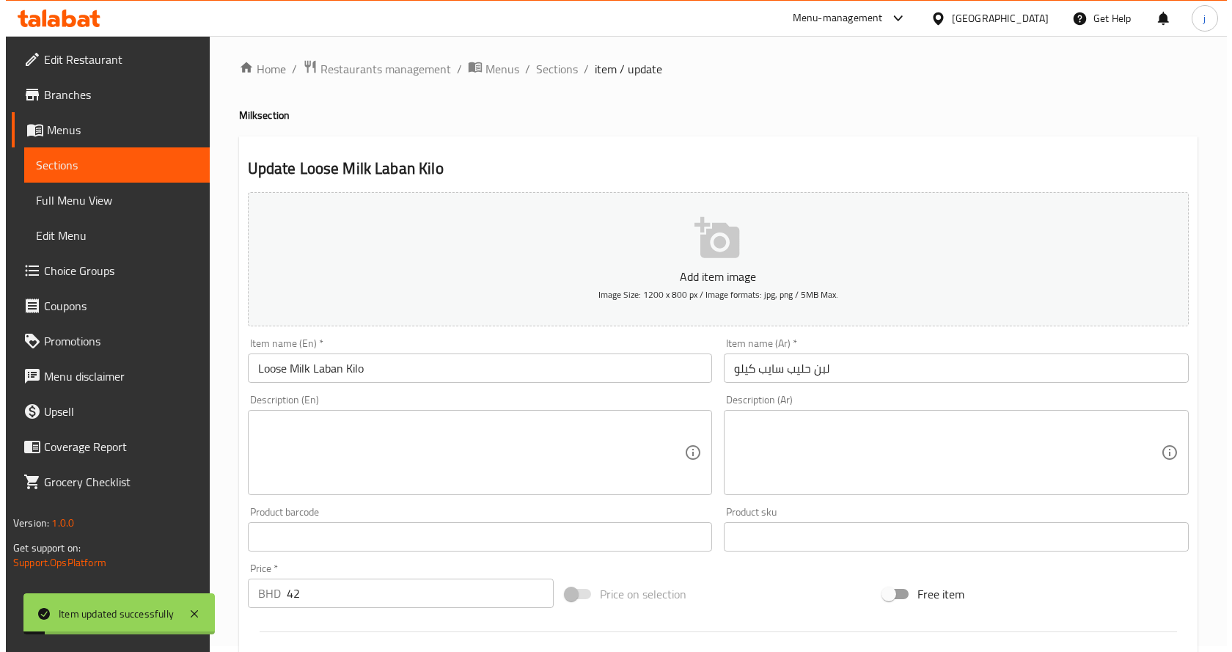
scroll to position [0, 0]
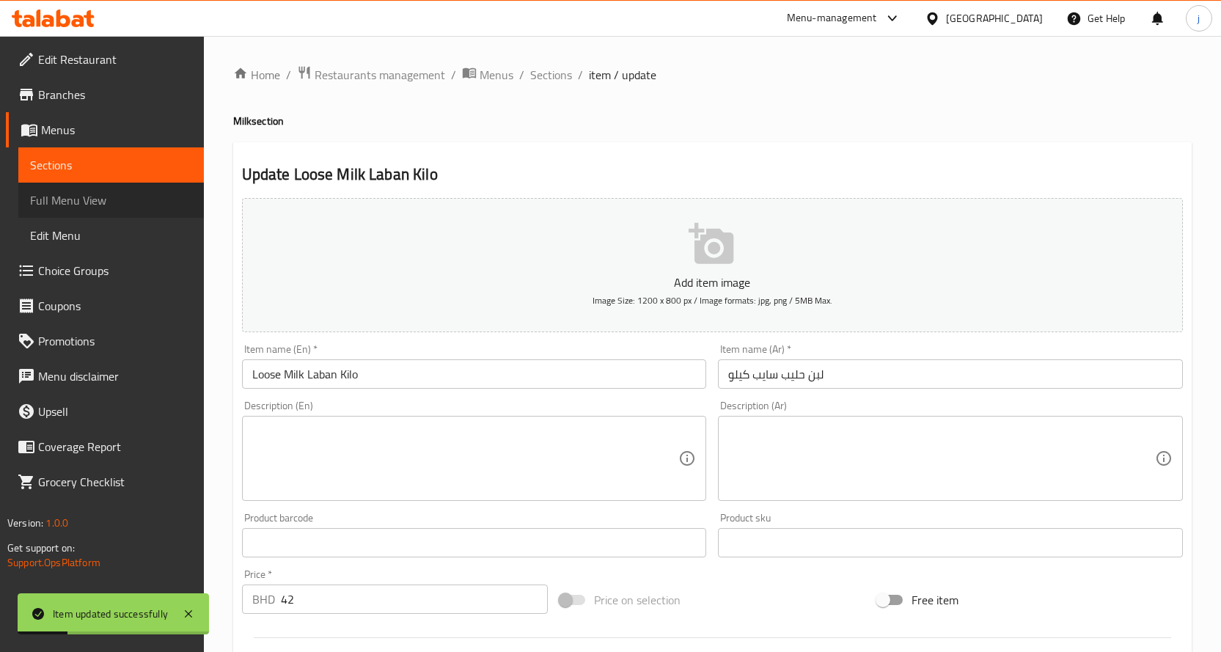
click at [92, 200] on span "Full Menu View" at bounding box center [111, 200] width 162 height 18
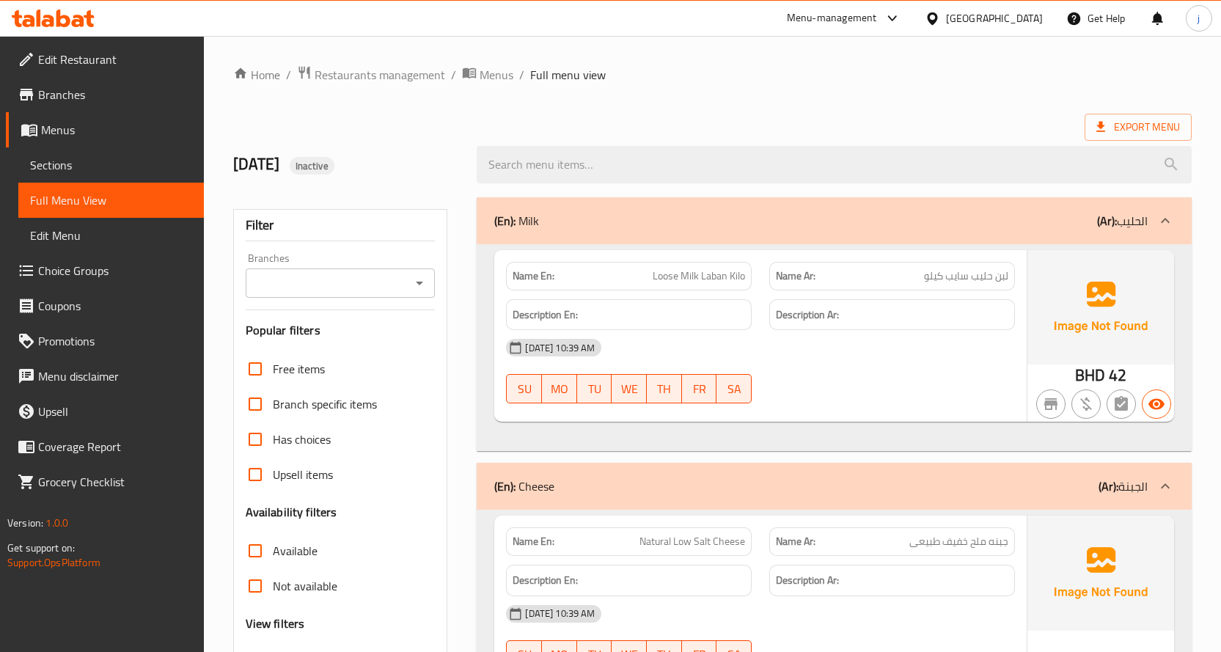
scroll to position [354, 0]
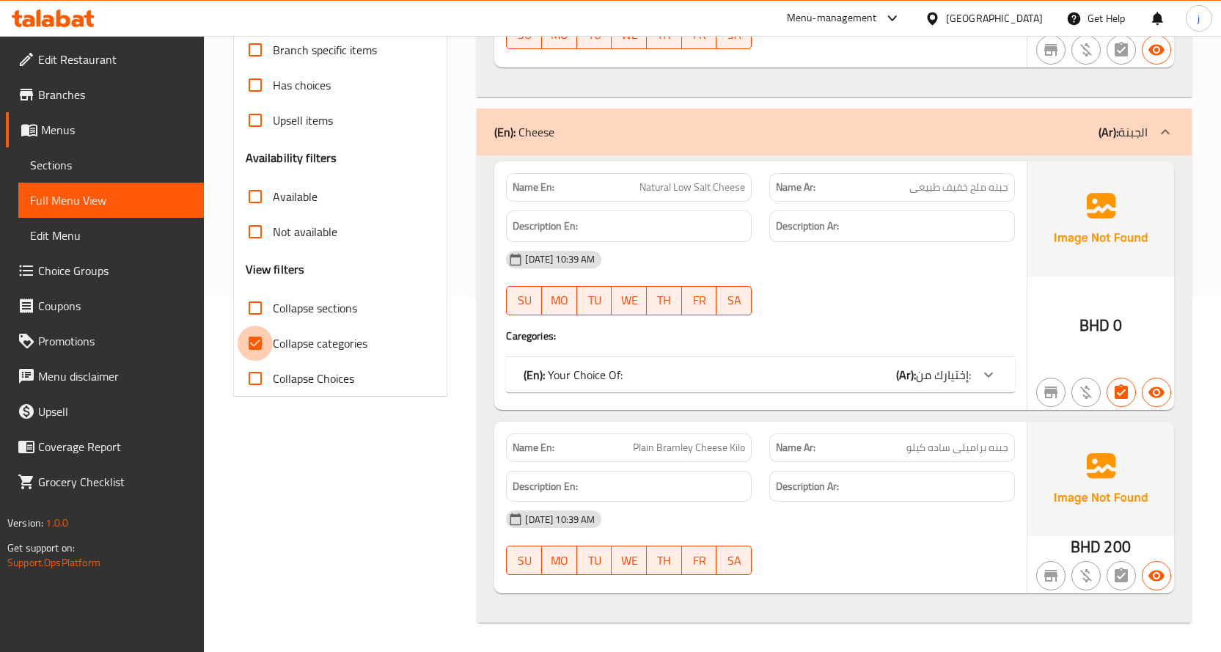
click at [252, 343] on input "Collapse categories" at bounding box center [255, 343] width 35 height 35
checkbox input "false"
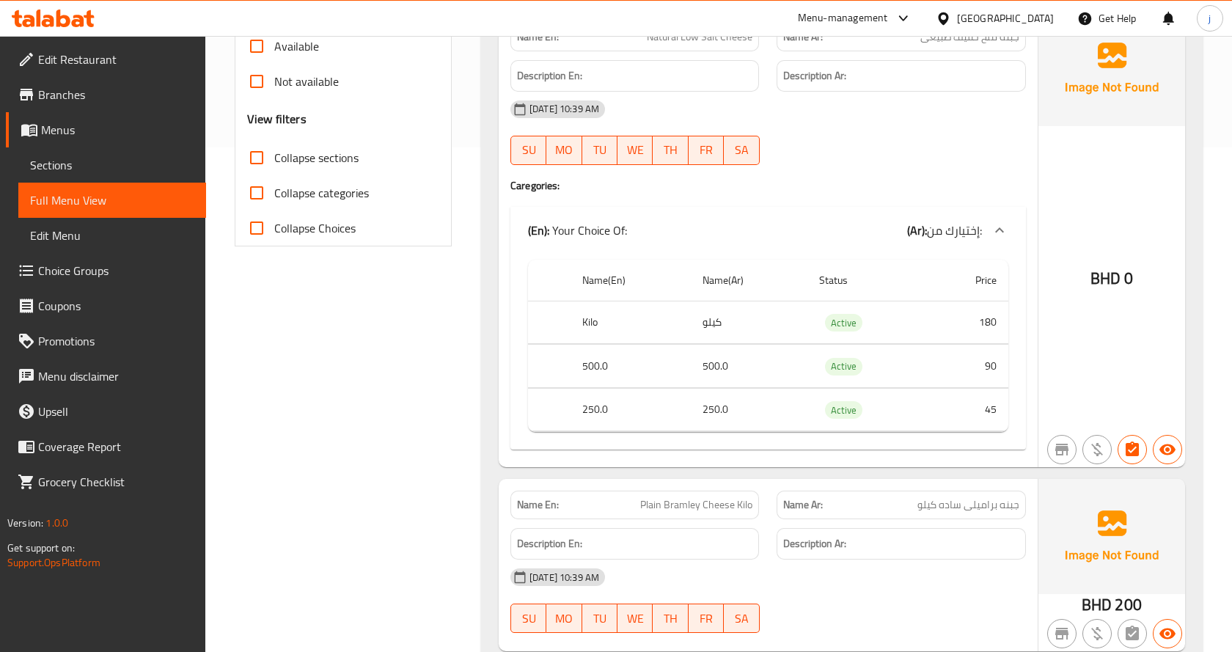
scroll to position [563, 0]
